Goal: Information Seeking & Learning: Find specific page/section

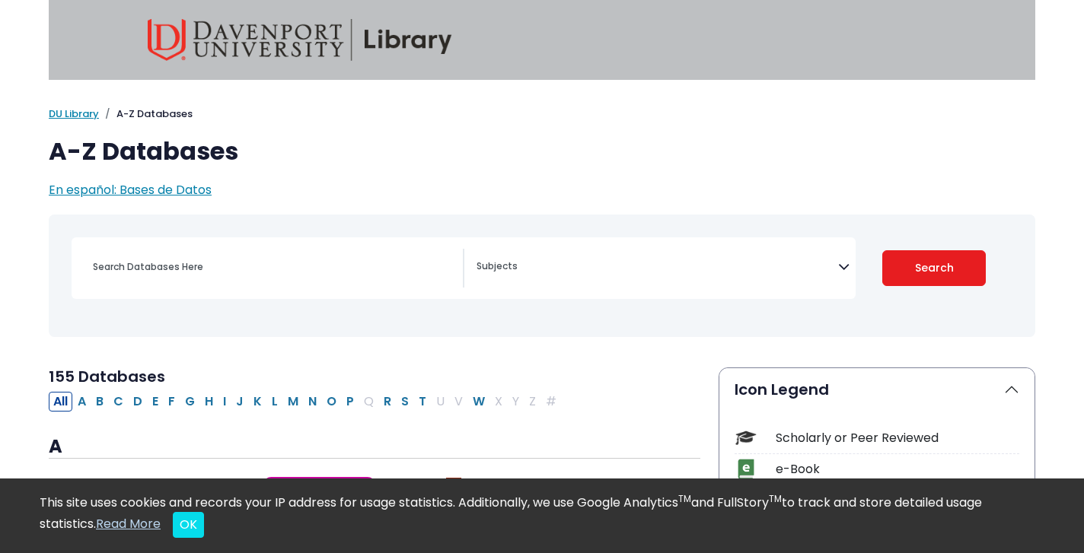
select select "Database Subject Filter"
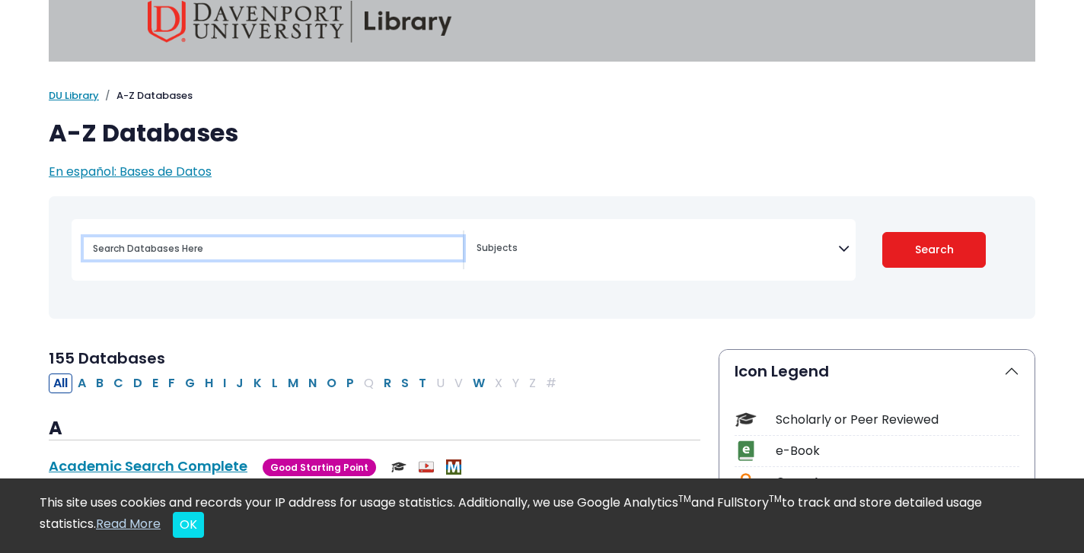
click at [323, 240] on input "Search database by title or keyword" at bounding box center [273, 248] width 379 height 22
type input "theoretical nursing in advanced practice nursing"
click at [882, 232] on button "Search" at bounding box center [934, 250] width 104 height 36
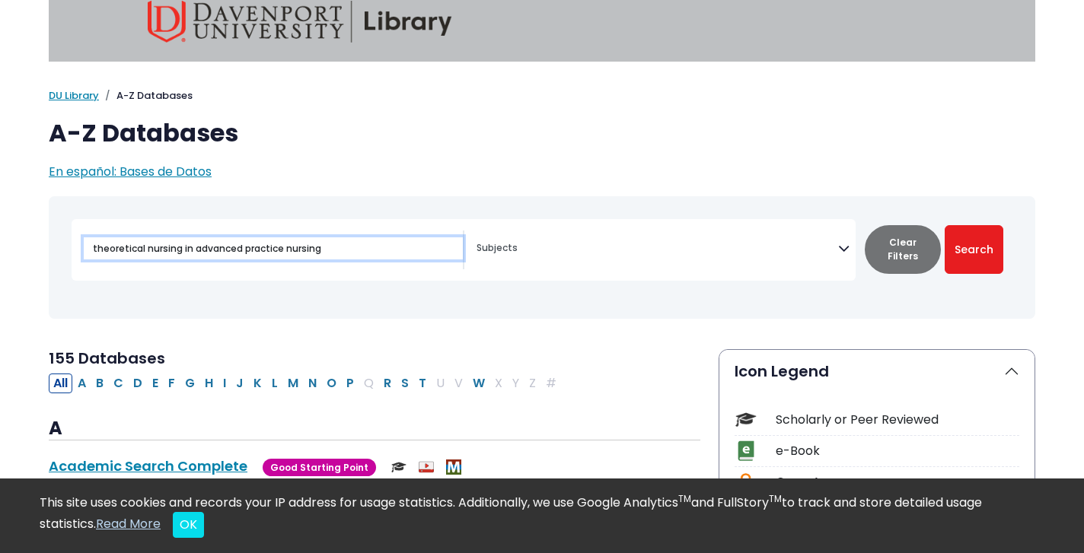
select select "Database Subject Filter"
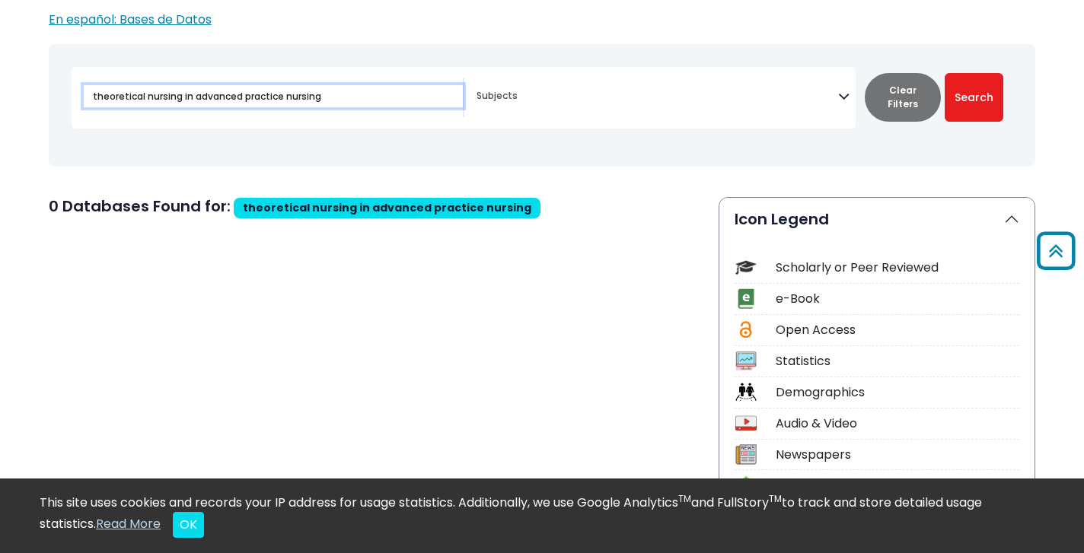
scroll to position [168, 0]
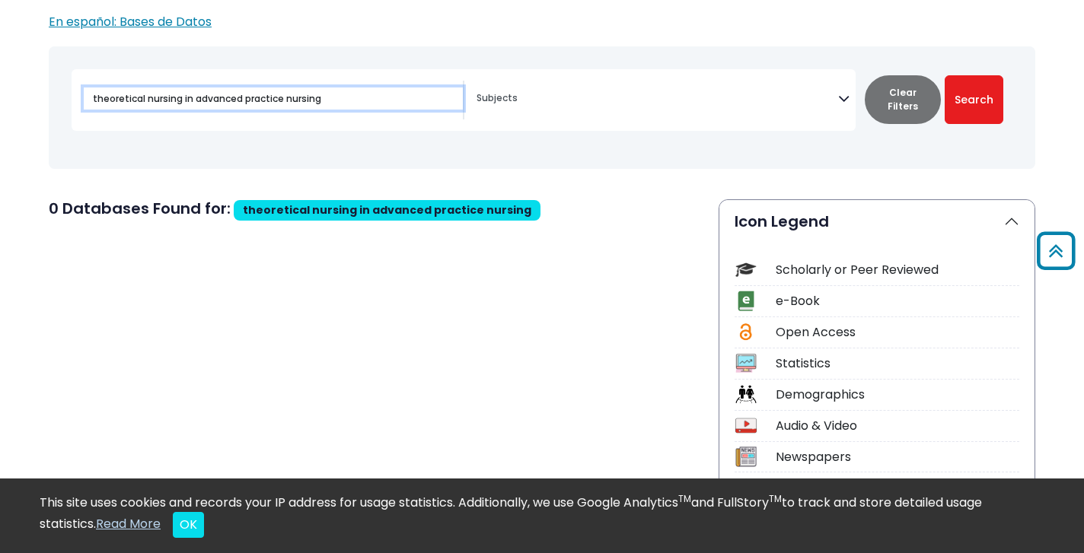
drag, startPoint x: 180, startPoint y: 100, endPoint x: 50, endPoint y: 100, distance: 129.4
click at [50, 100] on div "Toggle search filters navigation Travel" at bounding box center [542, 108] width 986 height 110
type input "nursing theory in advanced practice nursing"
click at [944, 75] on button "Search" at bounding box center [973, 99] width 59 height 49
select select "Database Subject Filter"
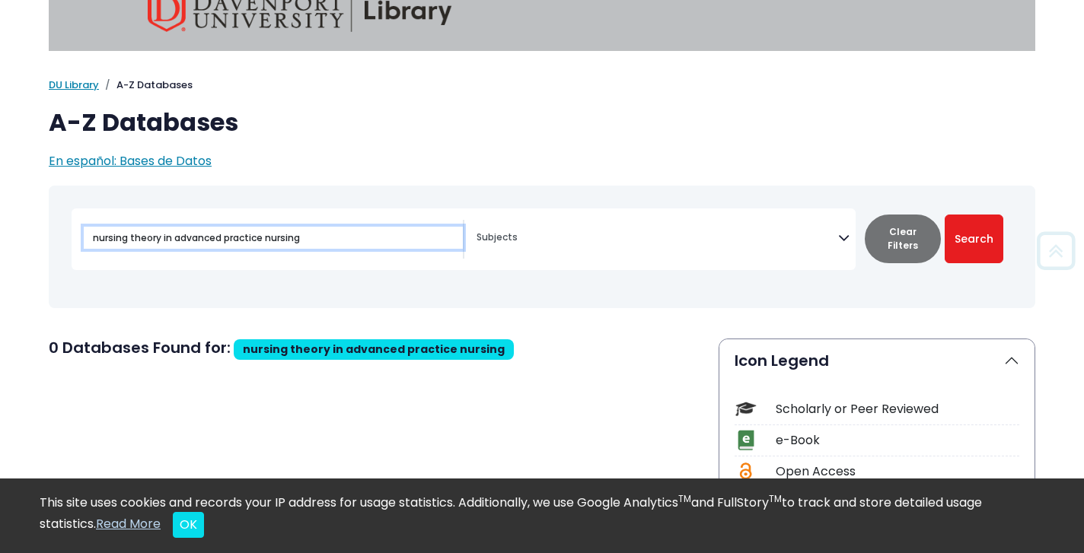
scroll to position [27, 0]
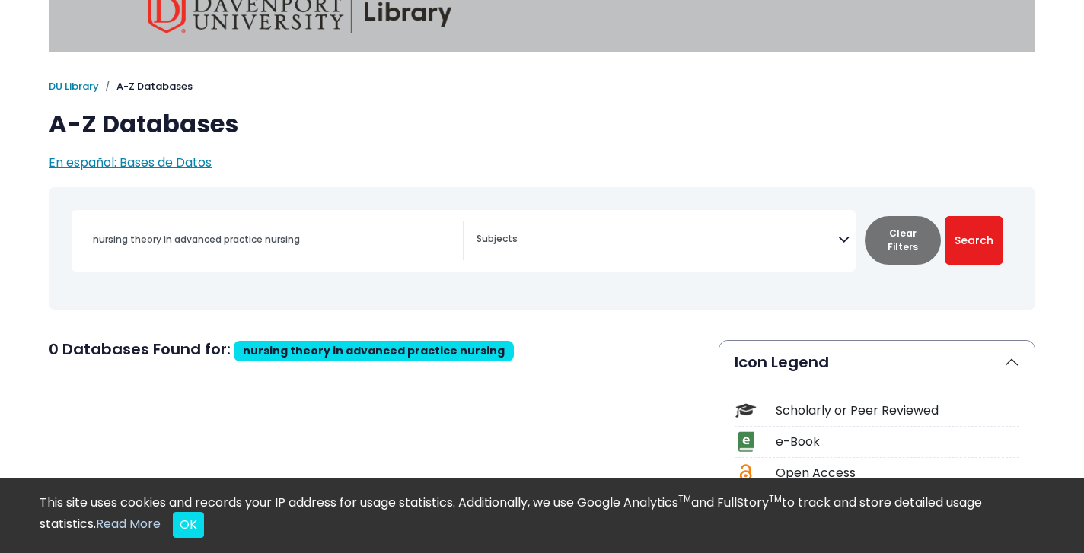
click at [557, 237] on textarea "Search" at bounding box center [656, 240] width 361 height 12
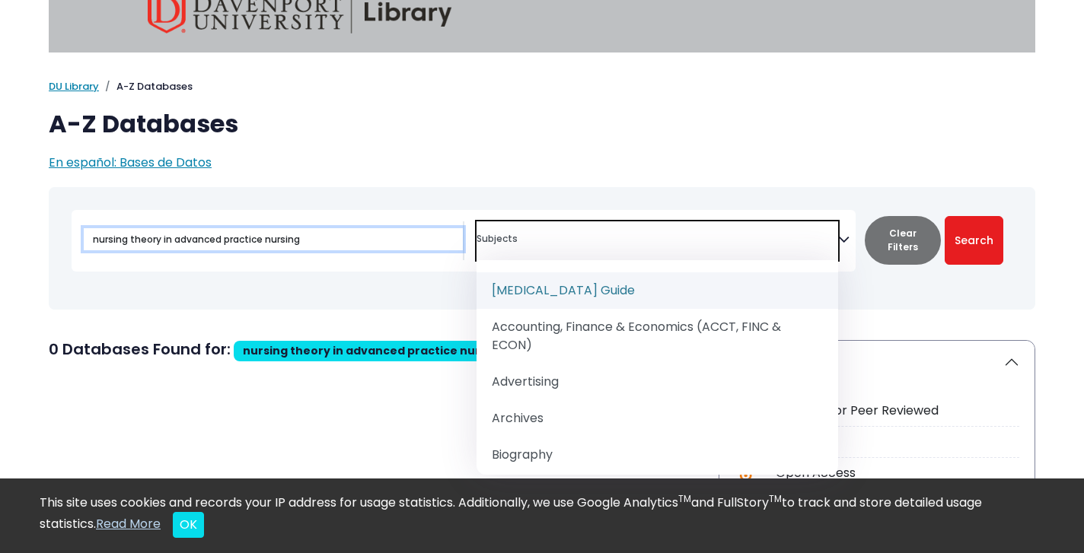
click at [354, 250] on input "nursing theory in advanced practice nursing" at bounding box center [273, 239] width 379 height 22
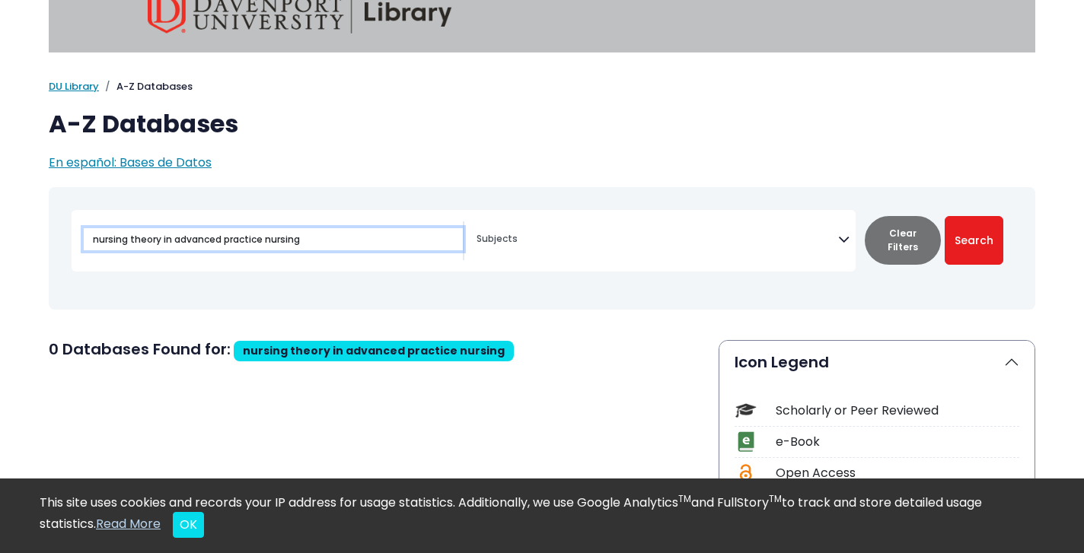
drag, startPoint x: 342, startPoint y: 244, endPoint x: 74, endPoint y: 232, distance: 268.1
click at [74, 232] on div "nursing theory in advanced practice nursing" at bounding box center [268, 240] width 393 height 39
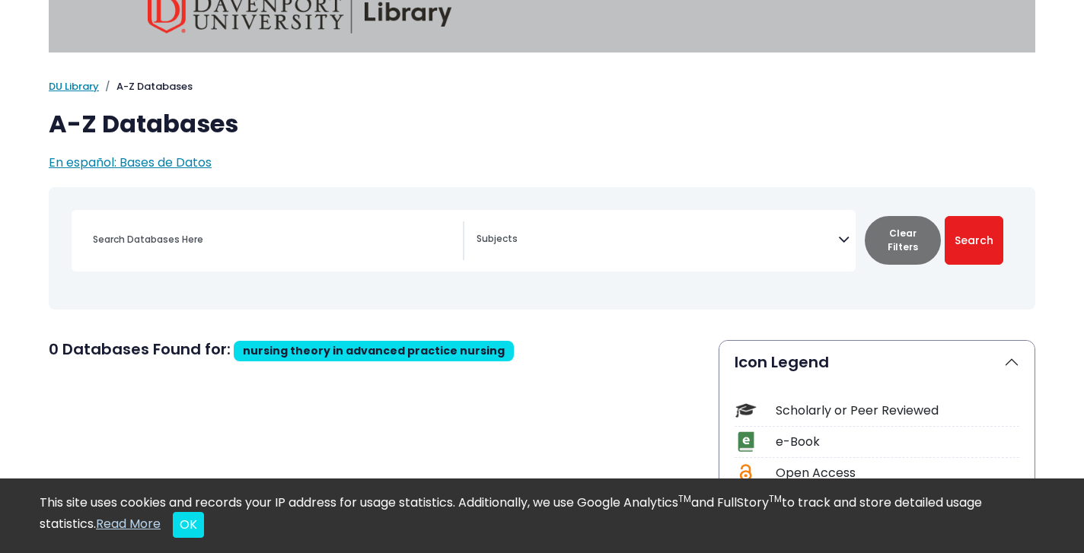
click at [504, 244] on textarea "Search" at bounding box center [656, 240] width 361 height 12
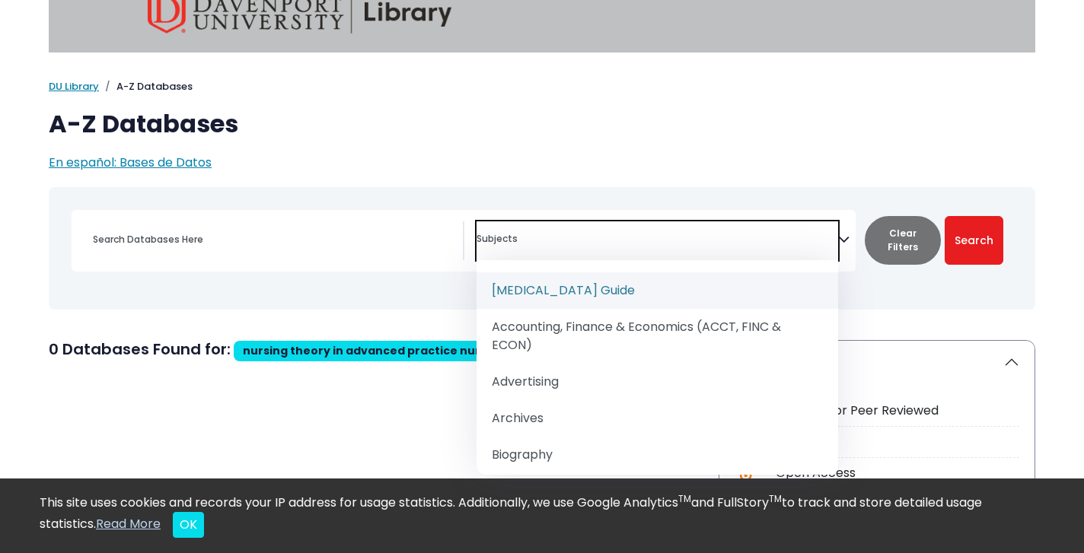
paste textarea "nursing theory in advanced practice nursing"
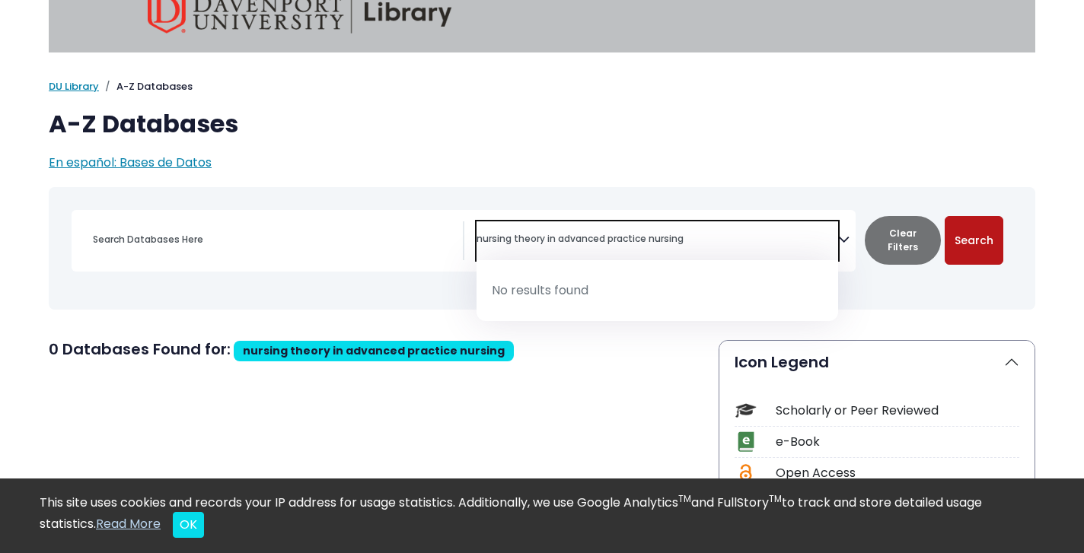
type textarea "nursing theory in advanced practice nursing"
click at [982, 237] on button "Search" at bounding box center [973, 240] width 59 height 49
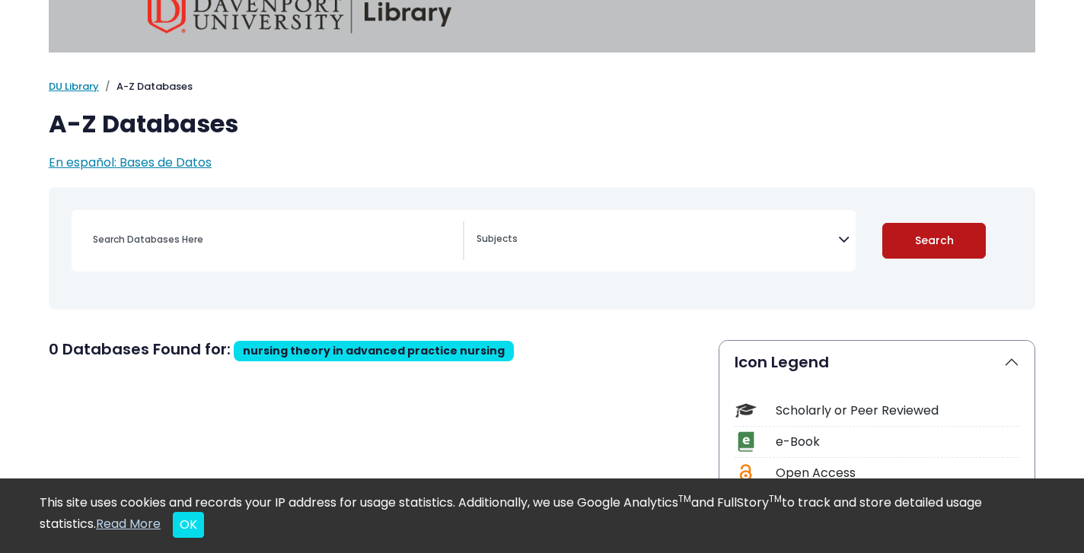
select select "Database Subject Filter"
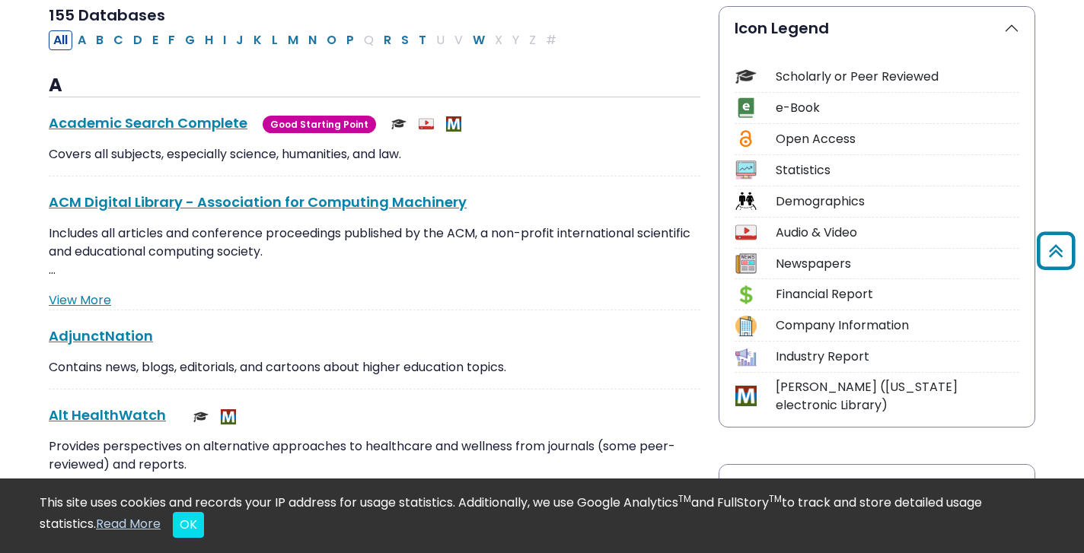
scroll to position [362, 0]
click at [829, 72] on div "Scholarly or Peer Reviewed" at bounding box center [896, 76] width 243 height 18
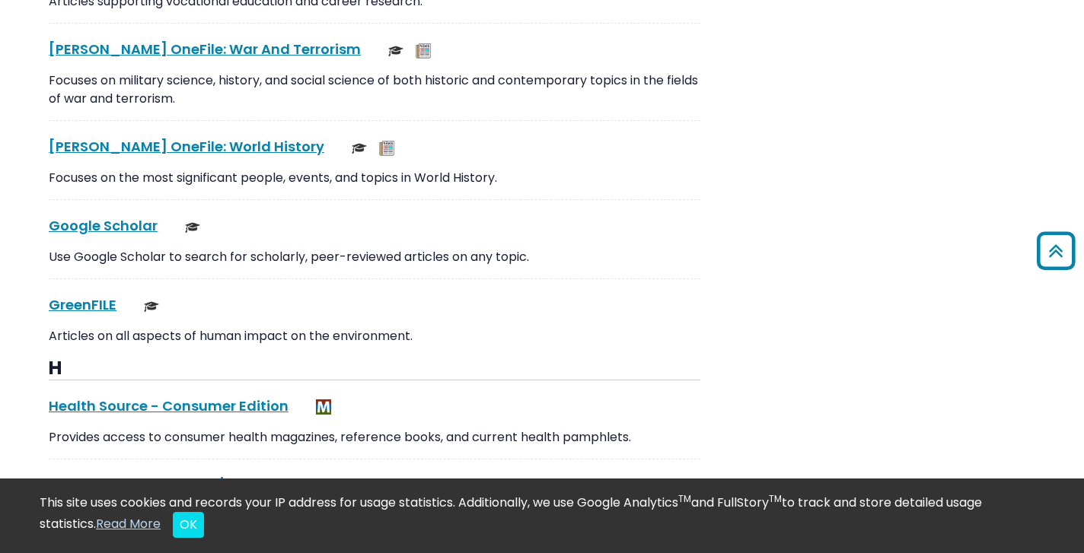
scroll to position [6772, 0]
click at [124, 215] on link "Google Scholar This link opens in a new window" at bounding box center [103, 224] width 109 height 19
